Goal: Transaction & Acquisition: Subscribe to service/newsletter

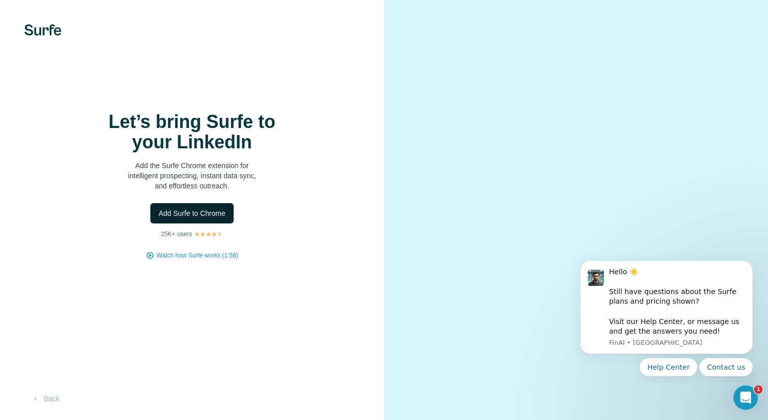
click at [204, 210] on span "Add Surfe to Chrome" at bounding box center [192, 213] width 67 height 10
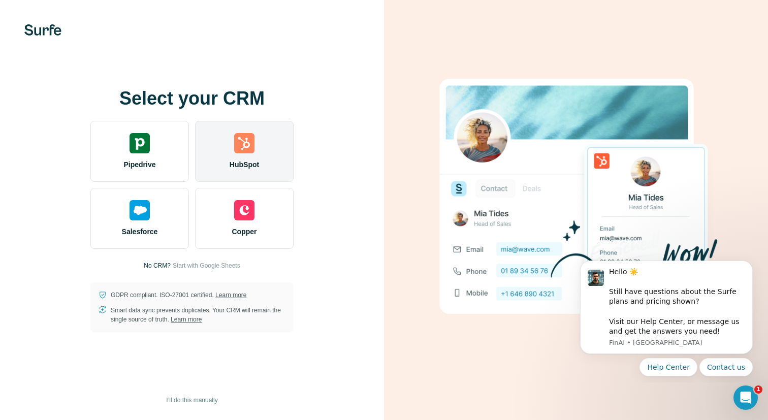
click at [242, 150] on img at bounding box center [244, 143] width 20 height 20
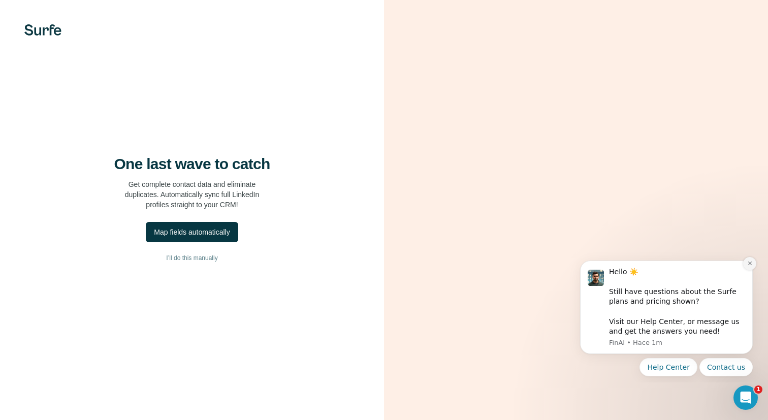
click at [749, 264] on icon "Dismiss notification" at bounding box center [750, 264] width 4 height 4
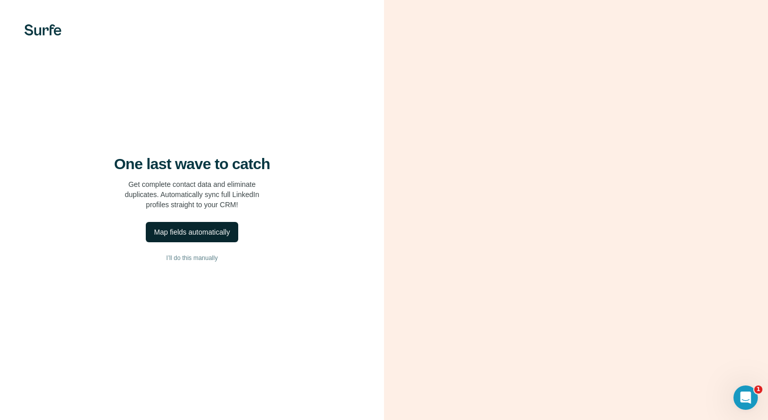
click at [194, 231] on div "Map fields automatically" at bounding box center [192, 232] width 76 height 10
